Goal: Information Seeking & Learning: Learn about a topic

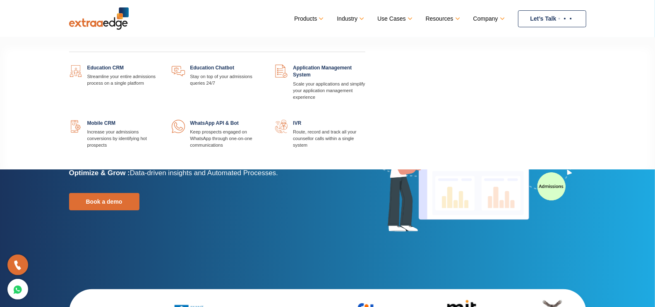
click at [159, 120] on link at bounding box center [159, 120] width 0 height 0
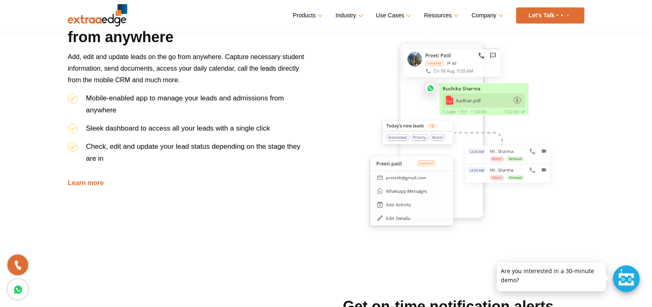
scroll to position [217, 0]
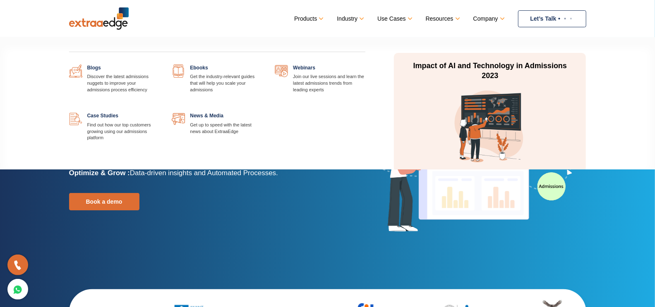
click at [159, 112] on link at bounding box center [159, 112] width 0 height 0
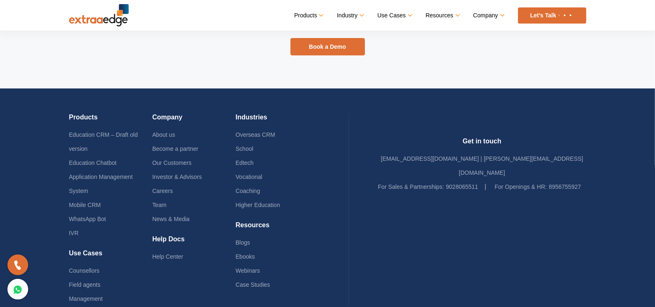
scroll to position [7609, 0]
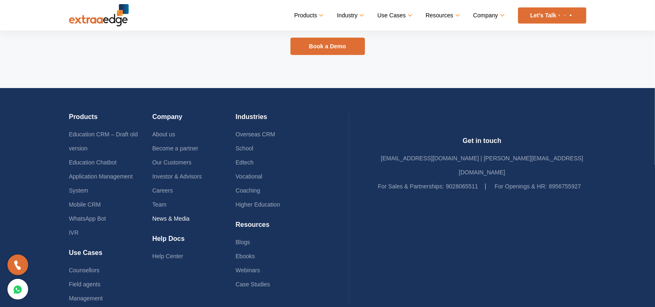
click at [178, 215] on link "News & Media" at bounding box center [170, 218] width 37 height 7
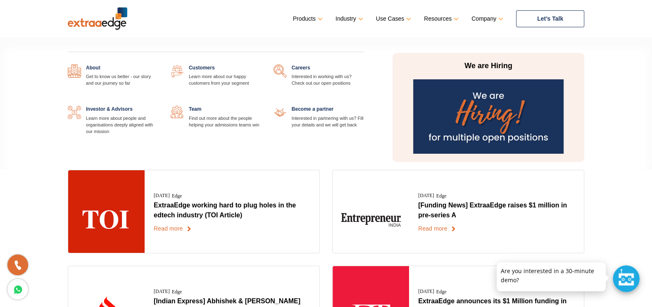
click at [364, 106] on link at bounding box center [364, 106] width 0 height 0
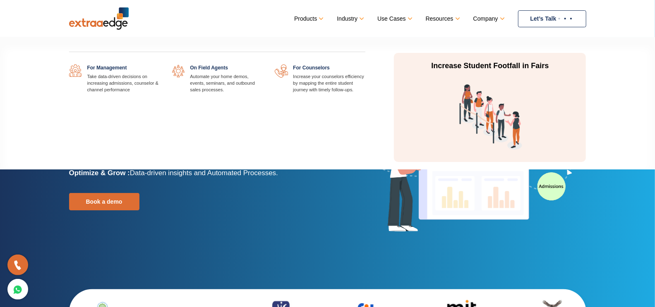
click at [394, 12] on li "Use Cases For Management Take data-driven decisions on increasing admissions, c…" at bounding box center [393, 18] width 33 height 12
click at [397, 17] on link "Use Cases" at bounding box center [393, 19] width 33 height 12
click at [402, 17] on link "Use Cases" at bounding box center [393, 19] width 33 height 12
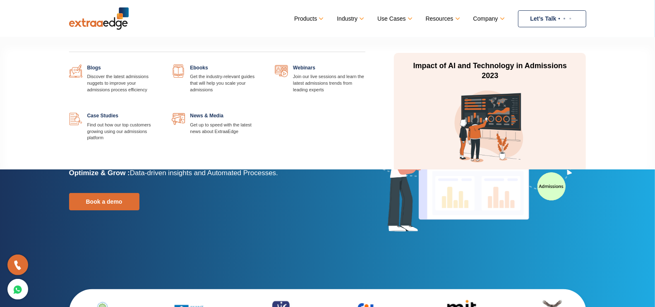
click at [440, 17] on link "Resources" at bounding box center [441, 19] width 33 height 12
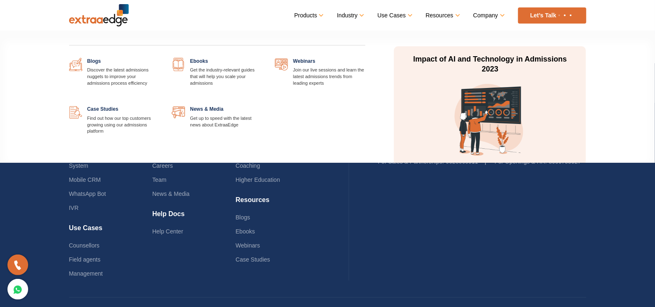
scroll to position [1974, 0]
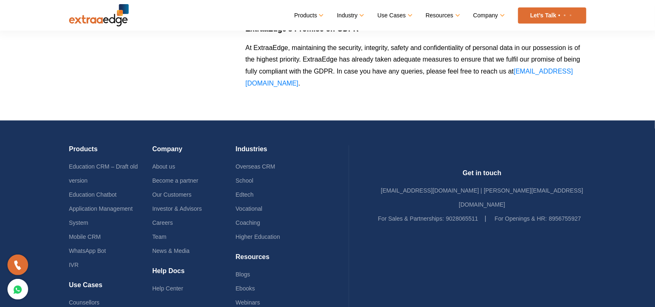
scroll to position [952, 0]
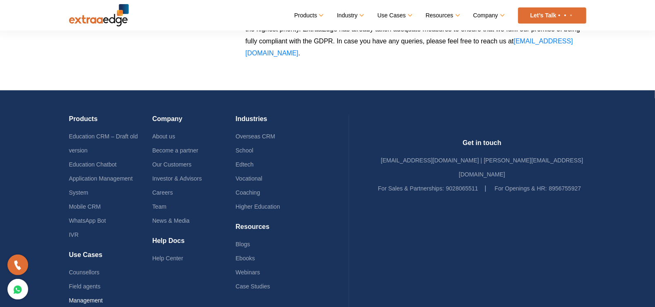
click at [91, 298] on link "Management" at bounding box center [86, 301] width 34 height 7
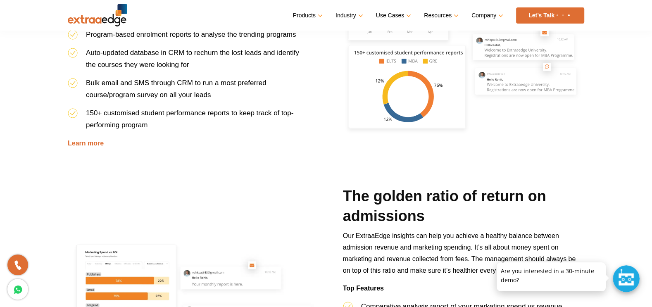
scroll to position [782, 0]
